Goal: Task Accomplishment & Management: Manage account settings

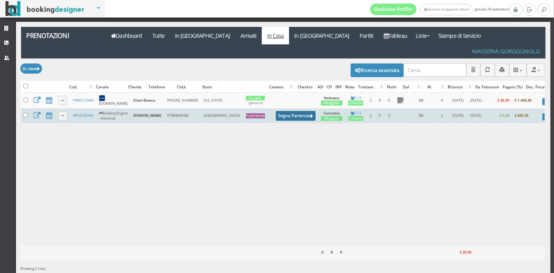
click at [276, 111] on button "Segna Partenza" at bounding box center [296, 116] width 40 height 10
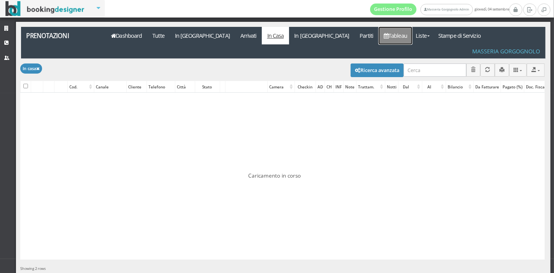
click at [379, 34] on link "Tableau" at bounding box center [396, 36] width 34 height 18
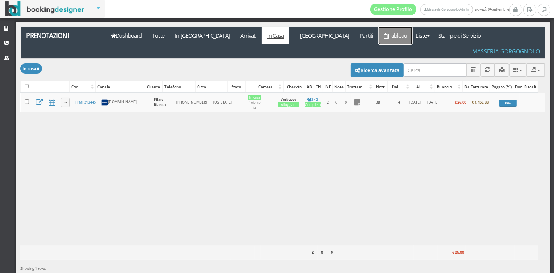
click at [379, 34] on link "Tableau" at bounding box center [396, 36] width 34 height 18
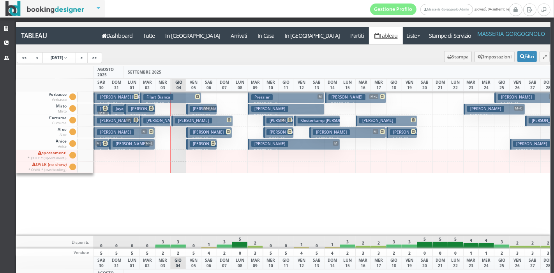
click at [207, 110] on span "M+L+L" at bounding box center [209, 108] width 12 height 5
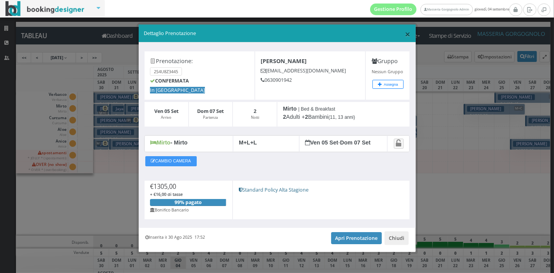
click at [405, 36] on span "×" at bounding box center [407, 33] width 5 height 13
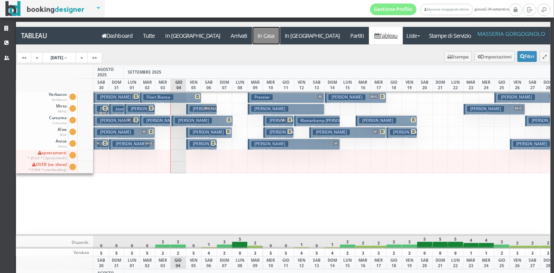
click at [253, 32] on a=pms-instay-reservations"] "In Casa" at bounding box center [266, 36] width 27 height 18
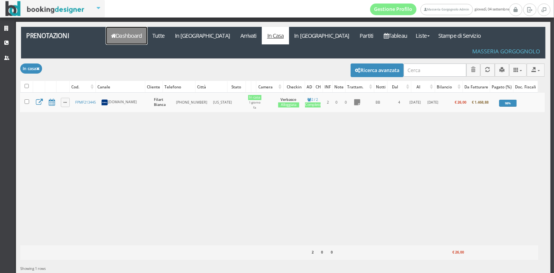
click at [145, 36] on link "Dashboard" at bounding box center [126, 36] width 41 height 18
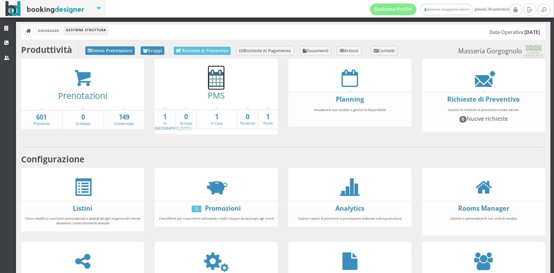
click at [216, 82] on icon at bounding box center [216, 78] width 16 height 18
